Goal: Complete application form

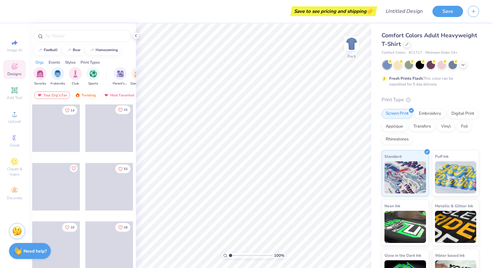
click at [118, 110] on icon "Like" at bounding box center [120, 110] width 5 height 5
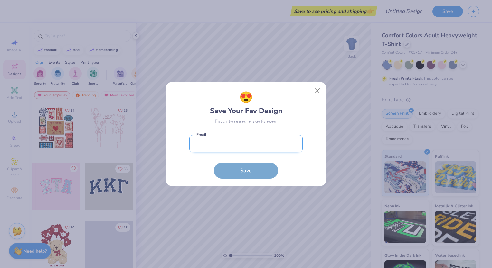
click at [248, 148] on input "email" at bounding box center [245, 144] width 113 height 18
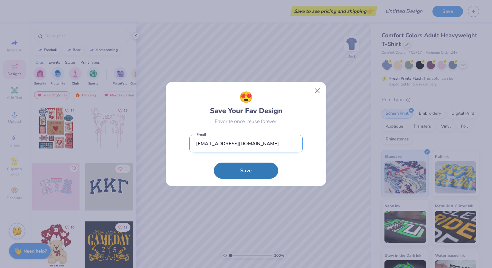
type input "[EMAIL_ADDRESS][DOMAIN_NAME]"
click at [214, 163] on button "Save" at bounding box center [246, 171] width 64 height 16
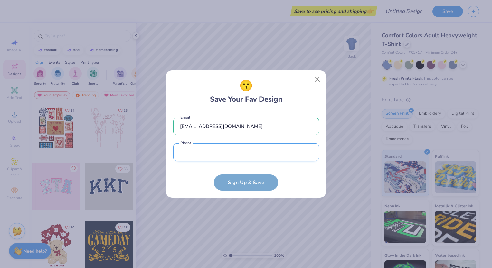
click at [254, 148] on input "tel" at bounding box center [246, 153] width 146 height 18
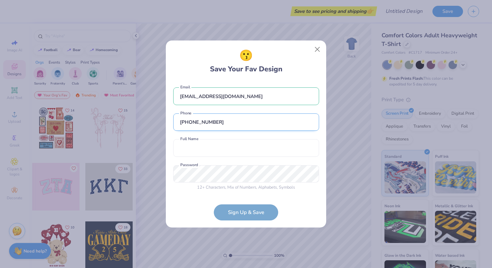
type input "[PHONE_NUMBER]"
click at [254, 148] on input "text" at bounding box center [246, 148] width 146 height 18
type input "Test User"
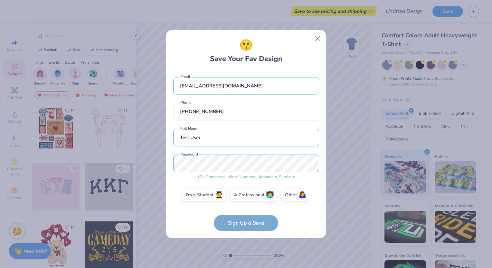
scroll to position [3, 0]
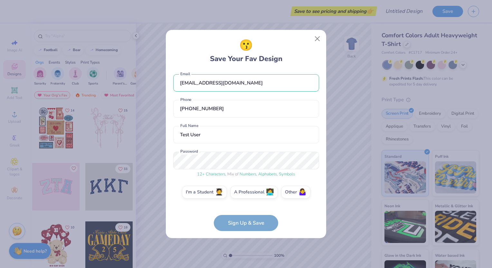
click at [263, 150] on div "[EMAIL_ADDRESS][DOMAIN_NAME] Email [PHONE_NUMBER] Phone Test User Full Name 12 …" at bounding box center [246, 138] width 146 height 134
click at [216, 190] on span "🧑‍🎓" at bounding box center [219, 191] width 8 height 7
click at [244, 195] on input "I'm a Student 🧑‍🎓" at bounding box center [246, 197] width 4 height 4
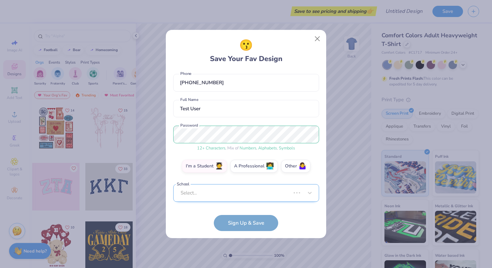
click at [216, 190] on div "Select..." at bounding box center [246, 193] width 146 height 18
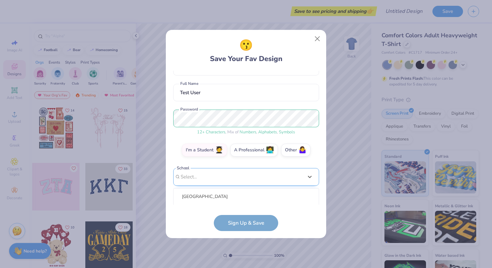
scroll to position [126, 0]
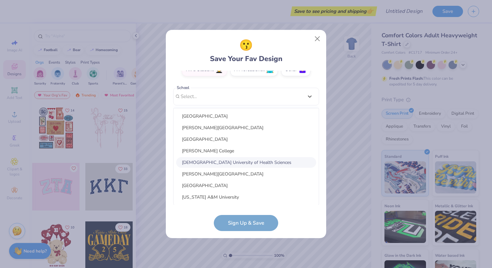
click at [231, 164] on div "[DEMOGRAPHIC_DATA] University of Health Sciences" at bounding box center [246, 162] width 140 height 11
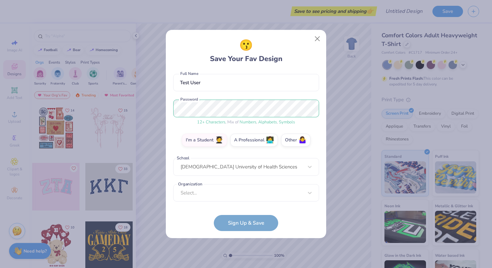
scroll to position [55, 0]
click at [200, 187] on label "Organization" at bounding box center [190, 184] width 26 height 6
click at [193, 195] on div "option focused, 8 of 15. 15 results available. Use Up and Down to choose option…" at bounding box center [246, 242] width 146 height 117
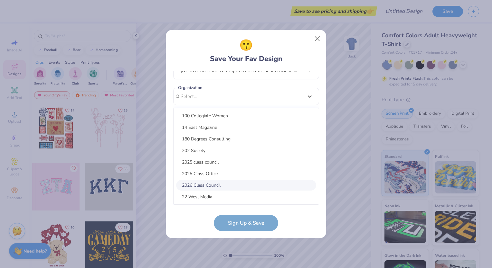
click at [221, 184] on div "2026 Class Council" at bounding box center [246, 185] width 140 height 11
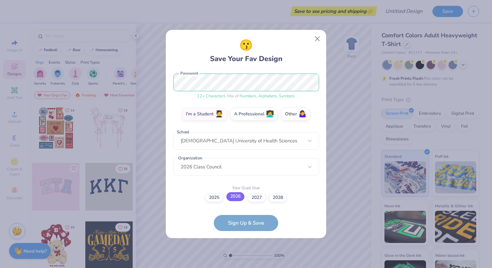
click at [233, 195] on label "2026" at bounding box center [235, 196] width 18 height 9
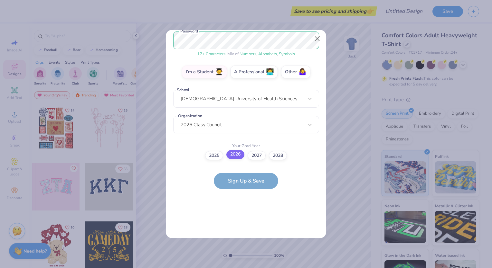
scroll to position [0, 0]
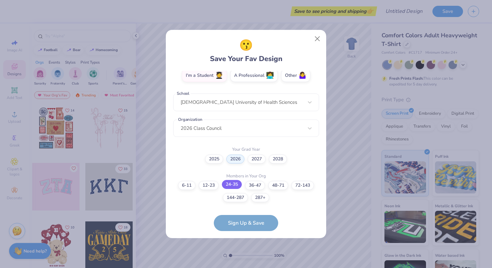
click at [229, 186] on label "24-35" at bounding box center [232, 184] width 20 height 9
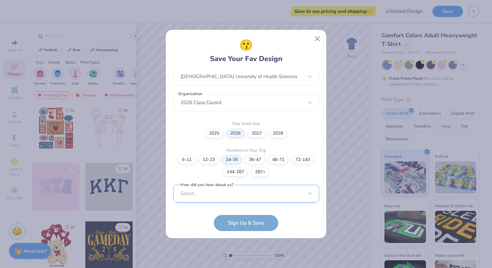
click at [219, 192] on div "Select..." at bounding box center [246, 194] width 146 height 18
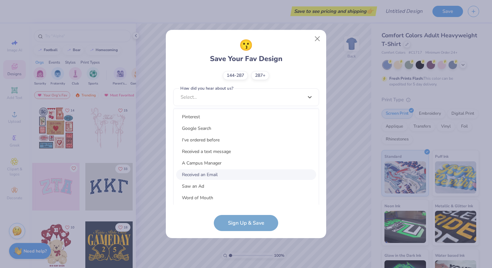
click at [220, 175] on div "Received an Email" at bounding box center [246, 175] width 140 height 11
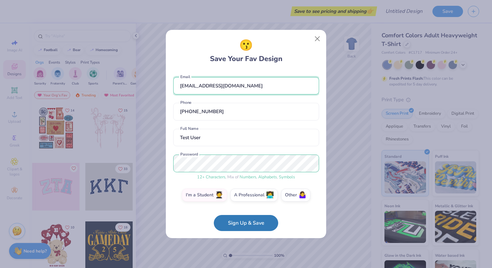
click at [260, 89] on input "[EMAIL_ADDRESS][DOMAIN_NAME]" at bounding box center [246, 86] width 146 height 18
click at [272, 64] on div "😗 Save Your Fav Design [EMAIL_ADDRESS][DOMAIN_NAME] Email [PHONE_NUMBER] Phone …" at bounding box center [246, 134] width 146 height 194
click at [315, 39] on button "Close" at bounding box center [317, 39] width 12 height 12
